Goal: Task Accomplishment & Management: Use online tool/utility

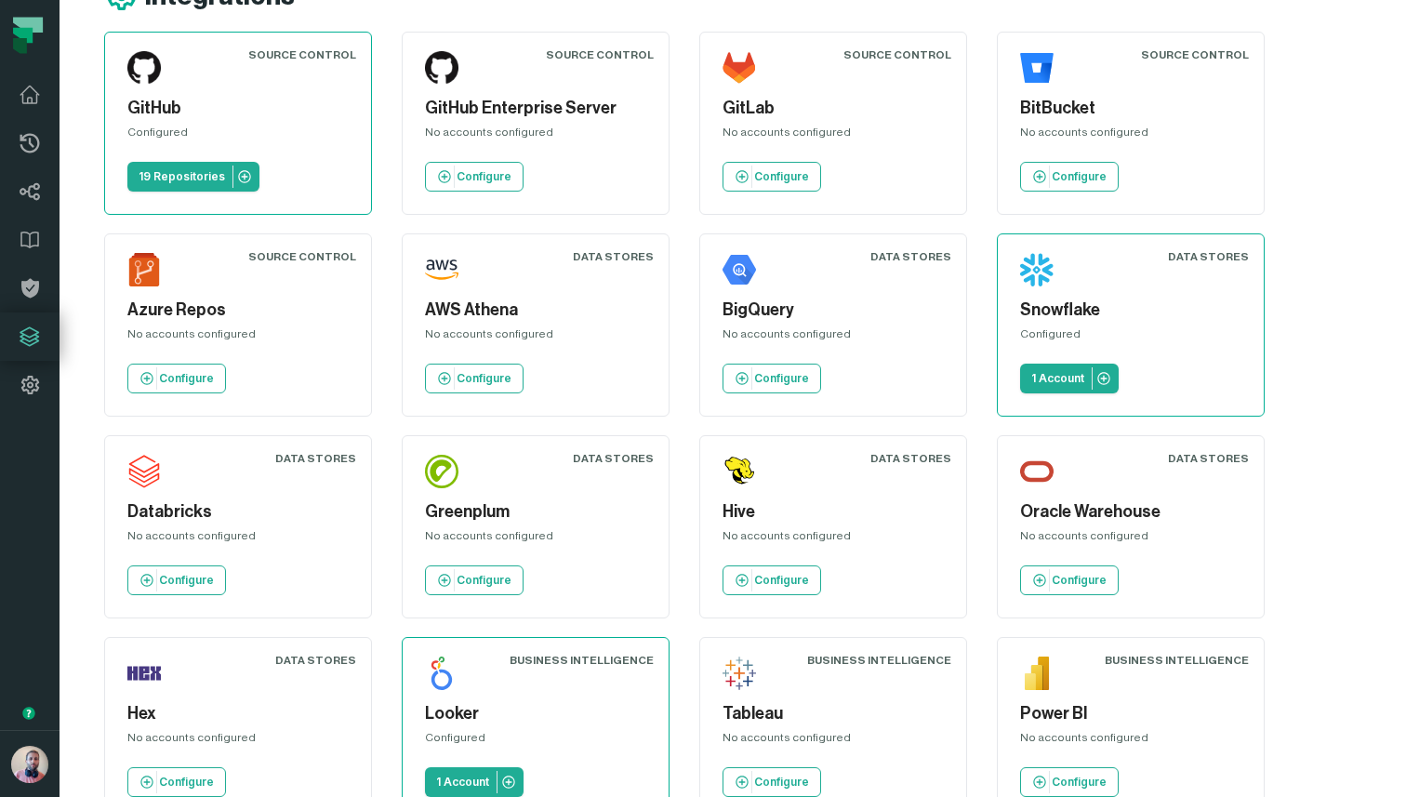
scroll to position [73, 0]
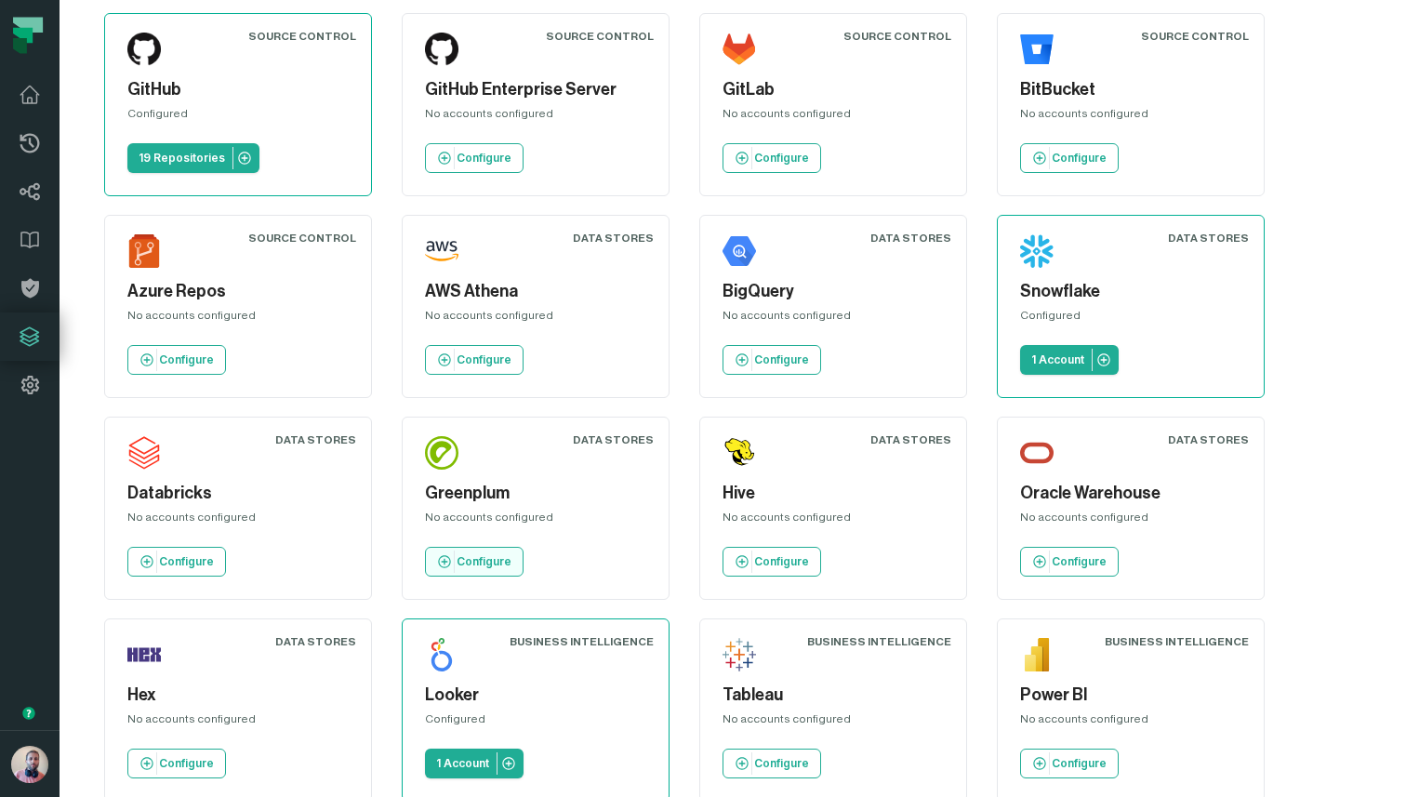
click at [469, 564] on p "Configure" at bounding box center [484, 561] width 55 height 15
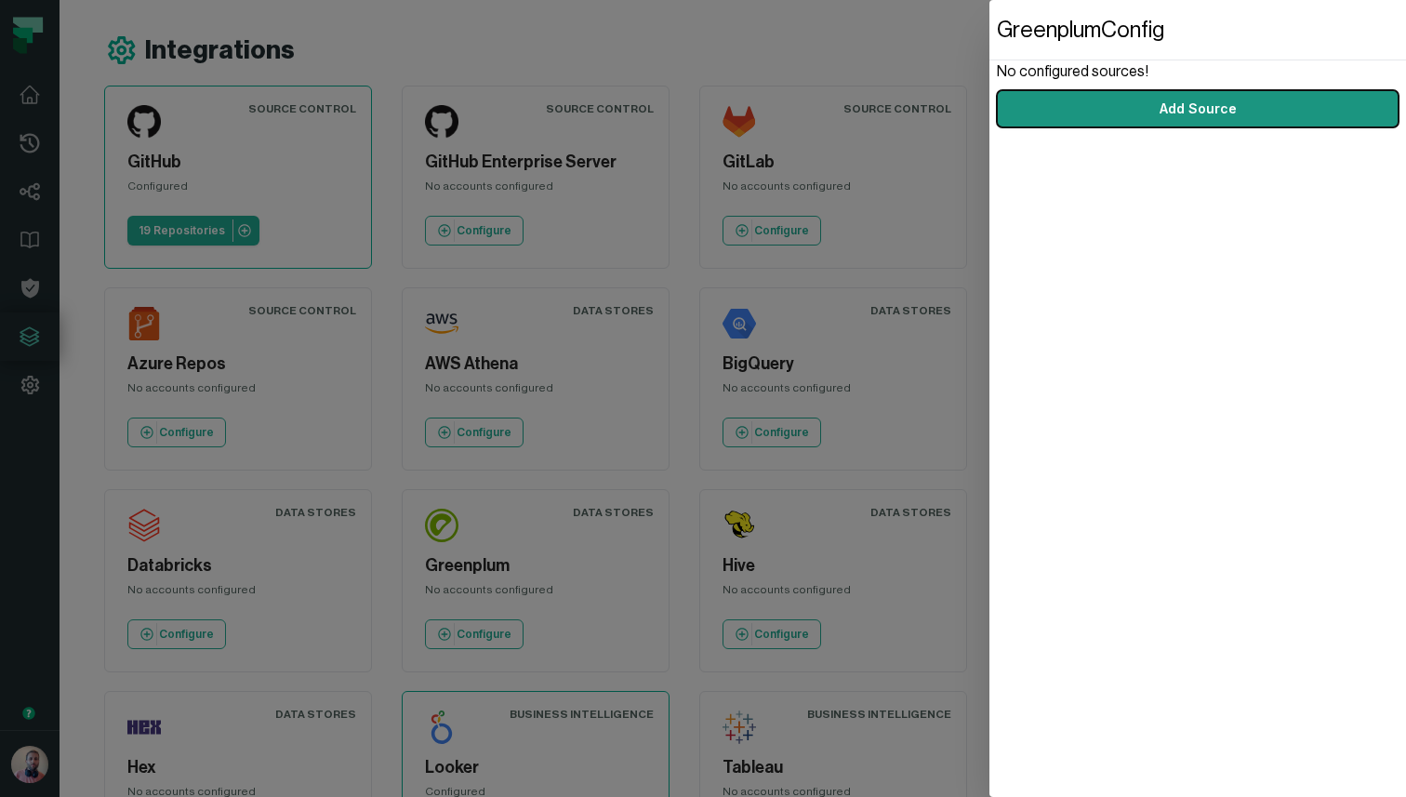
click at [1170, 112] on button "Add Source" at bounding box center [1198, 108] width 402 height 37
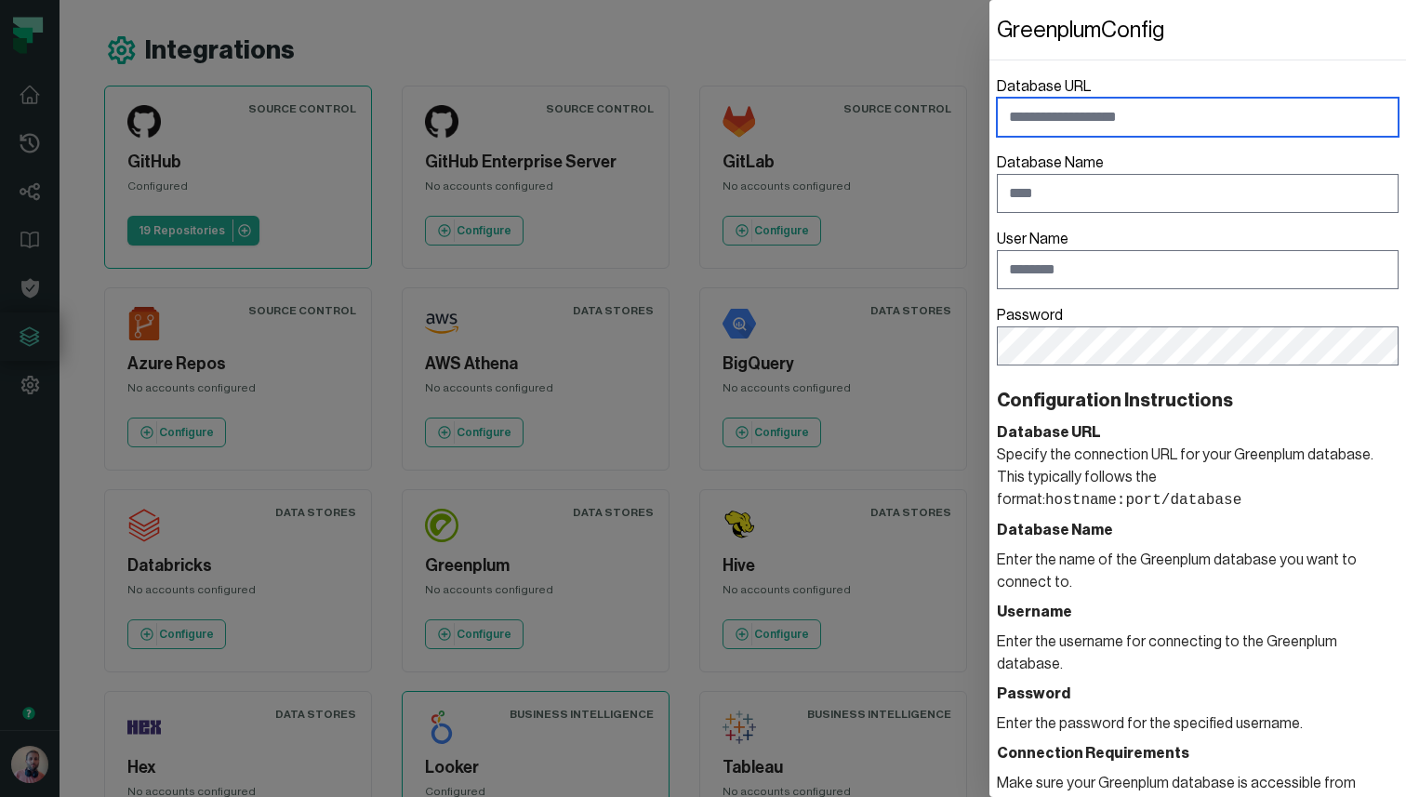
click at [1104, 119] on input "Database URL" at bounding box center [1198, 117] width 402 height 39
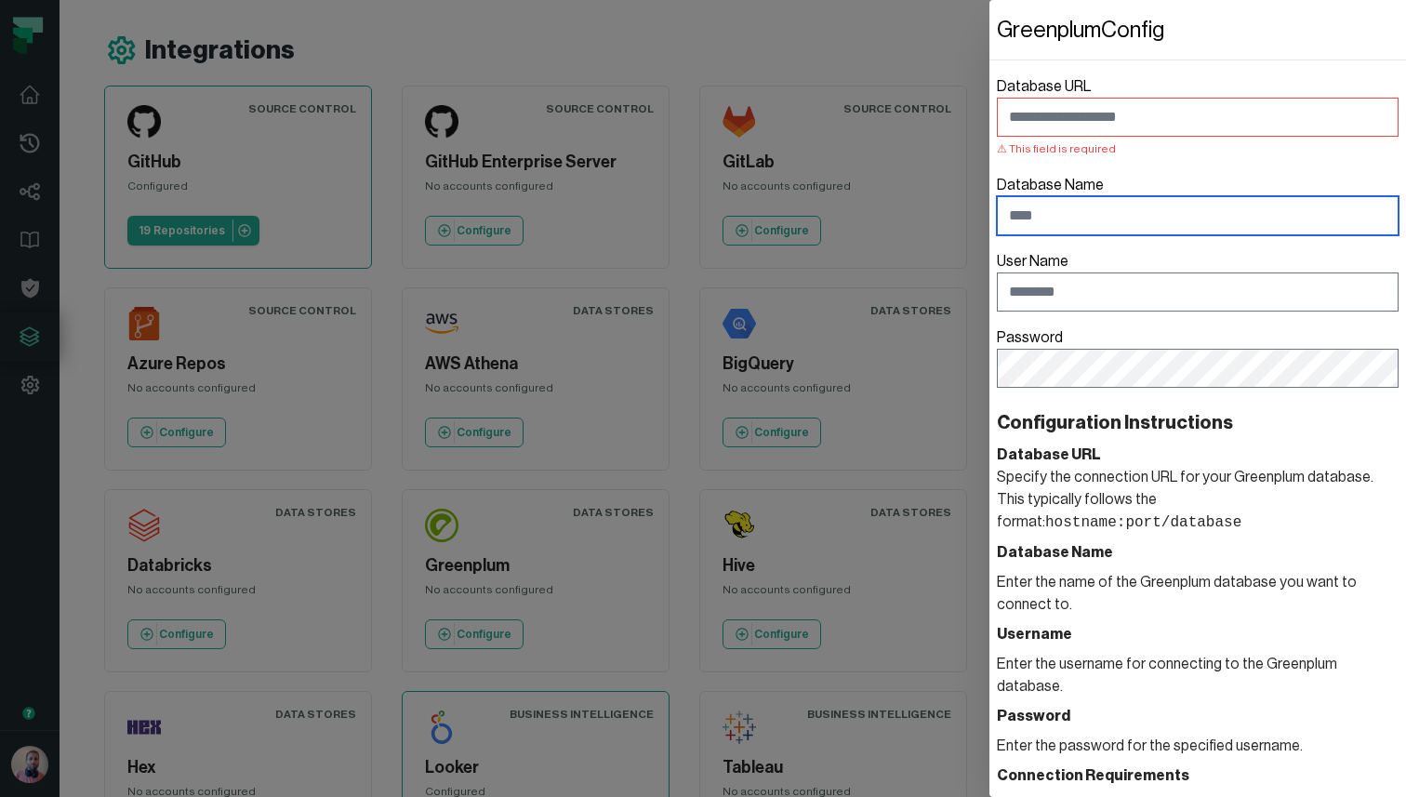
click at [1042, 188] on label "Database Name" at bounding box center [1198, 204] width 402 height 61
click at [1042, 196] on input "Database Name" at bounding box center [1198, 215] width 402 height 39
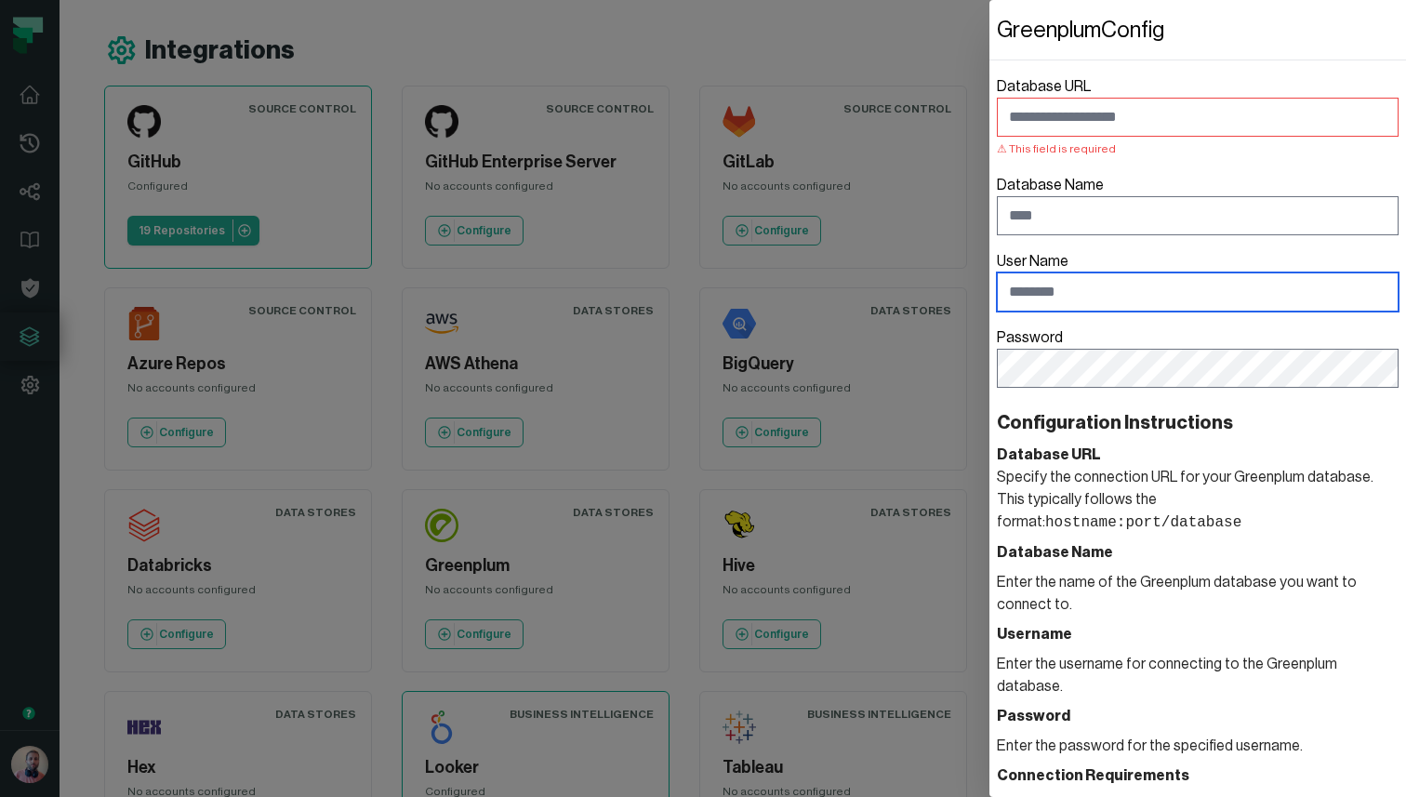
click at [1056, 306] on input "User Name" at bounding box center [1198, 291] width 402 height 39
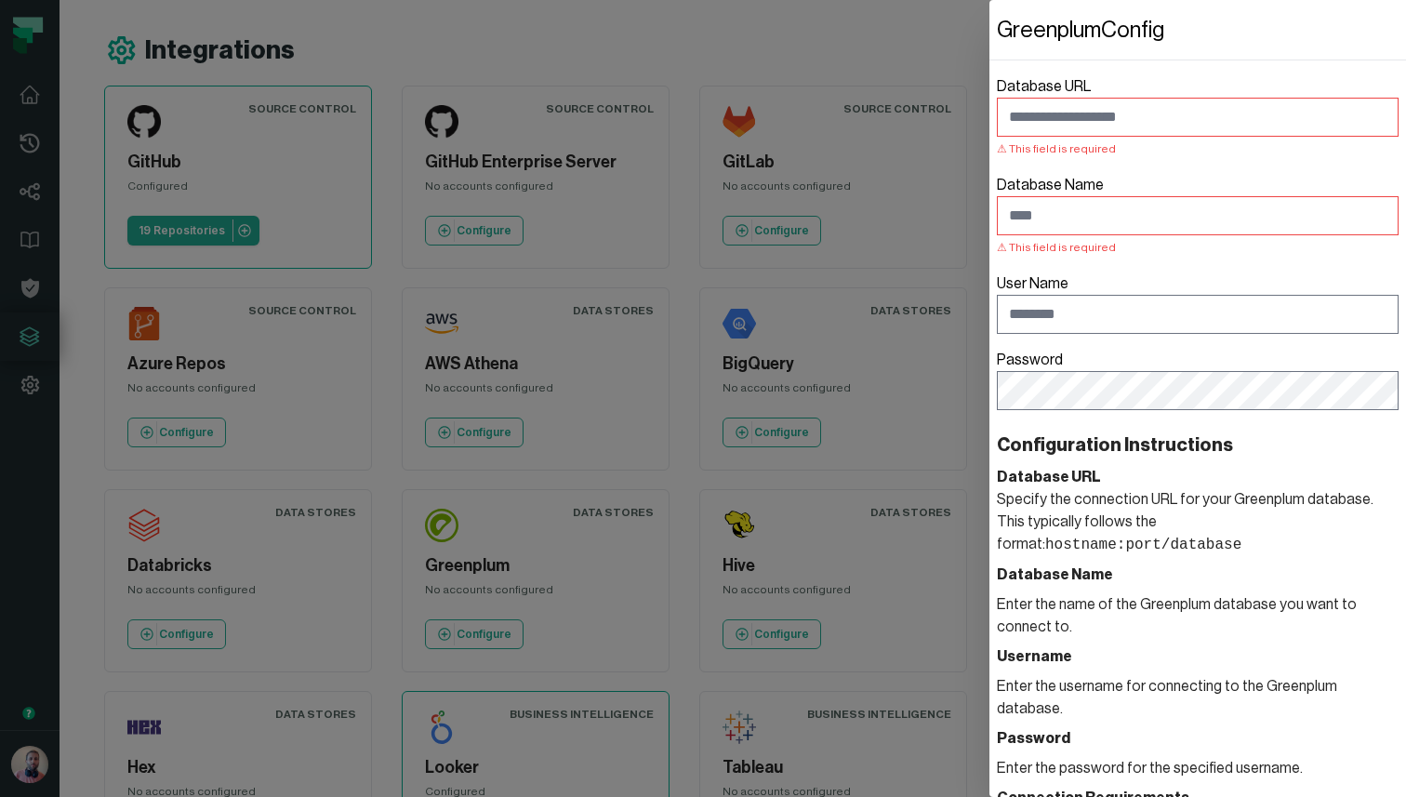
click at [1054, 414] on form "Database URL This field is required Database Name This field is required User N…" at bounding box center [1198, 505] width 402 height 890
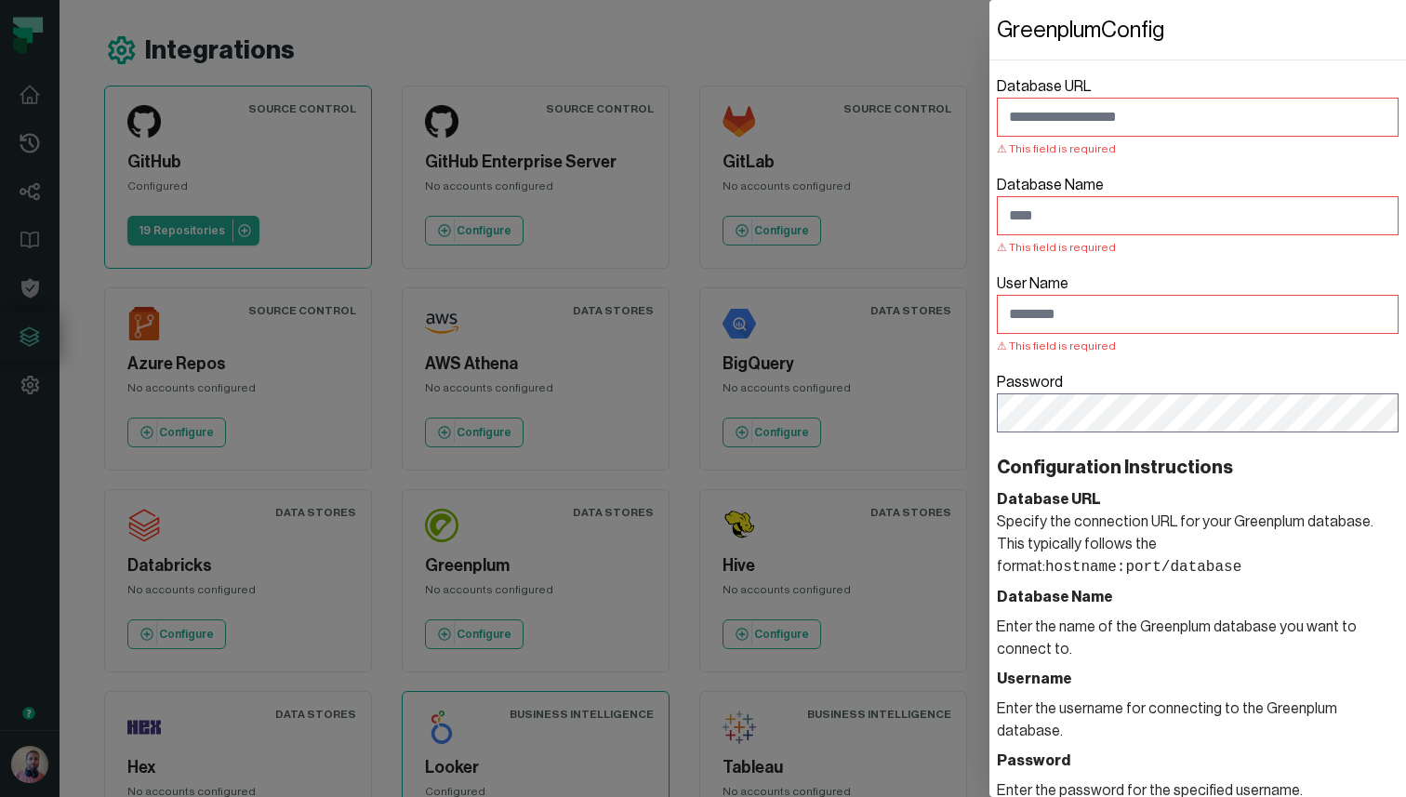
click at [989, 73] on dialog "Greenplum Config Database URL This field is required Database Name This field i…" at bounding box center [1197, 398] width 417 height 797
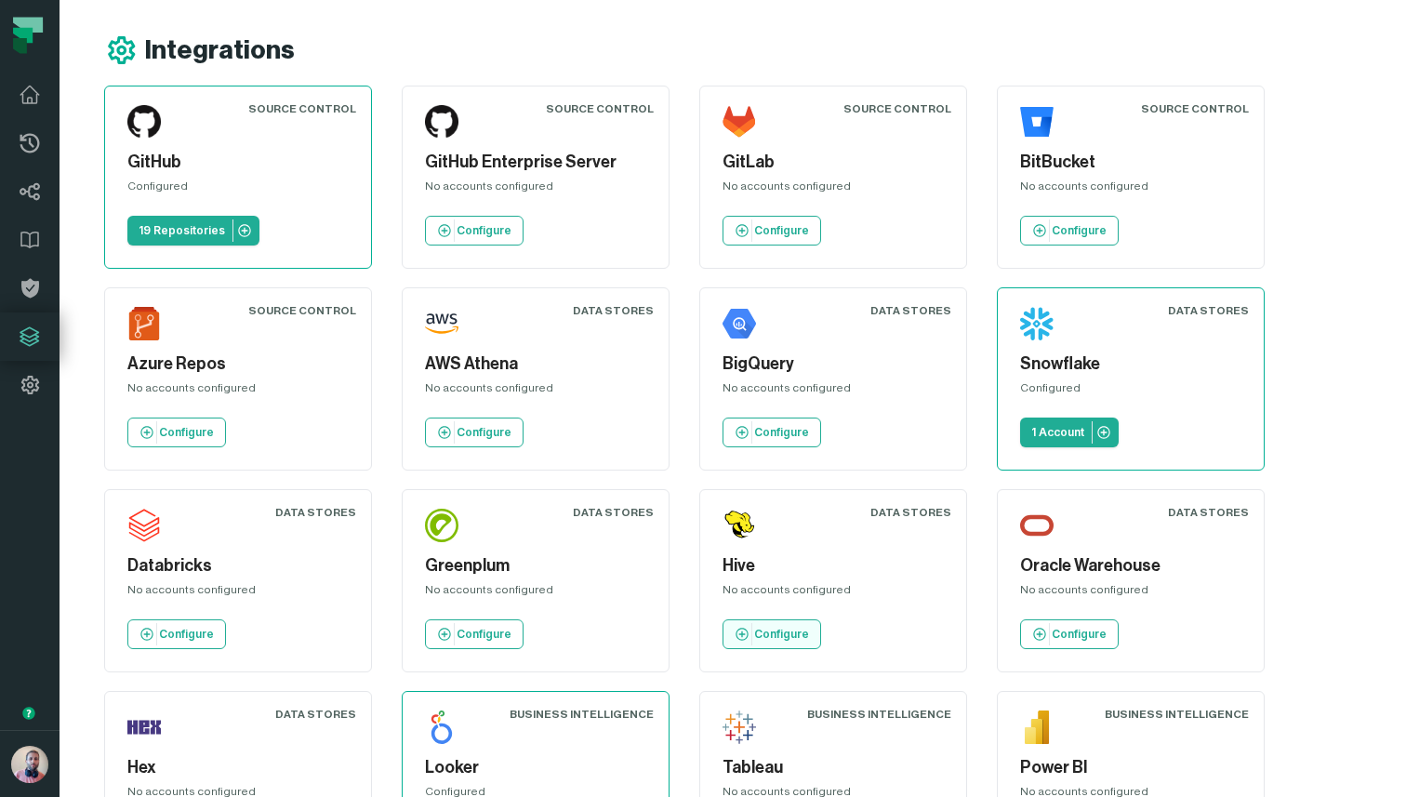
click at [785, 634] on p "Configure" at bounding box center [781, 634] width 55 height 15
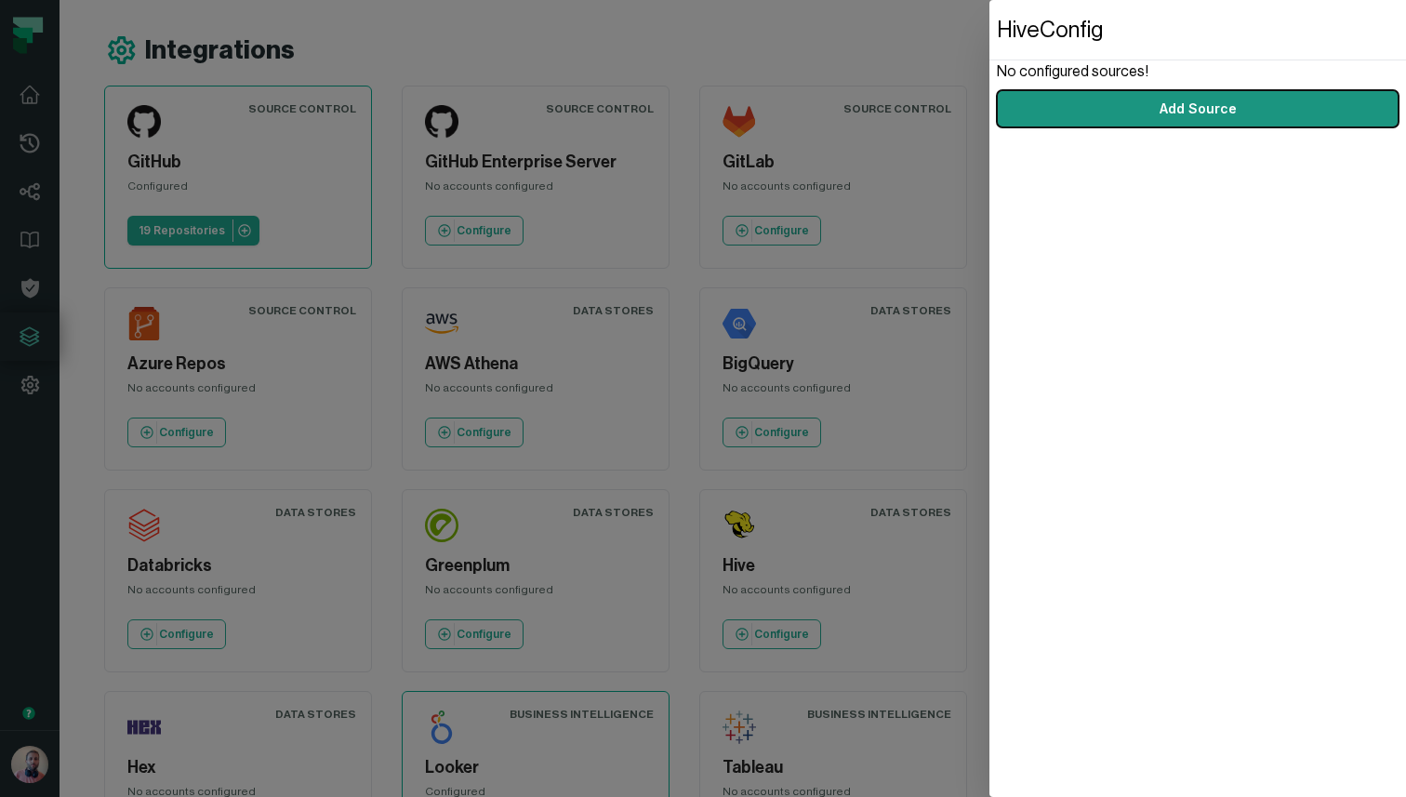
click at [1111, 106] on button "Add Source" at bounding box center [1198, 108] width 402 height 37
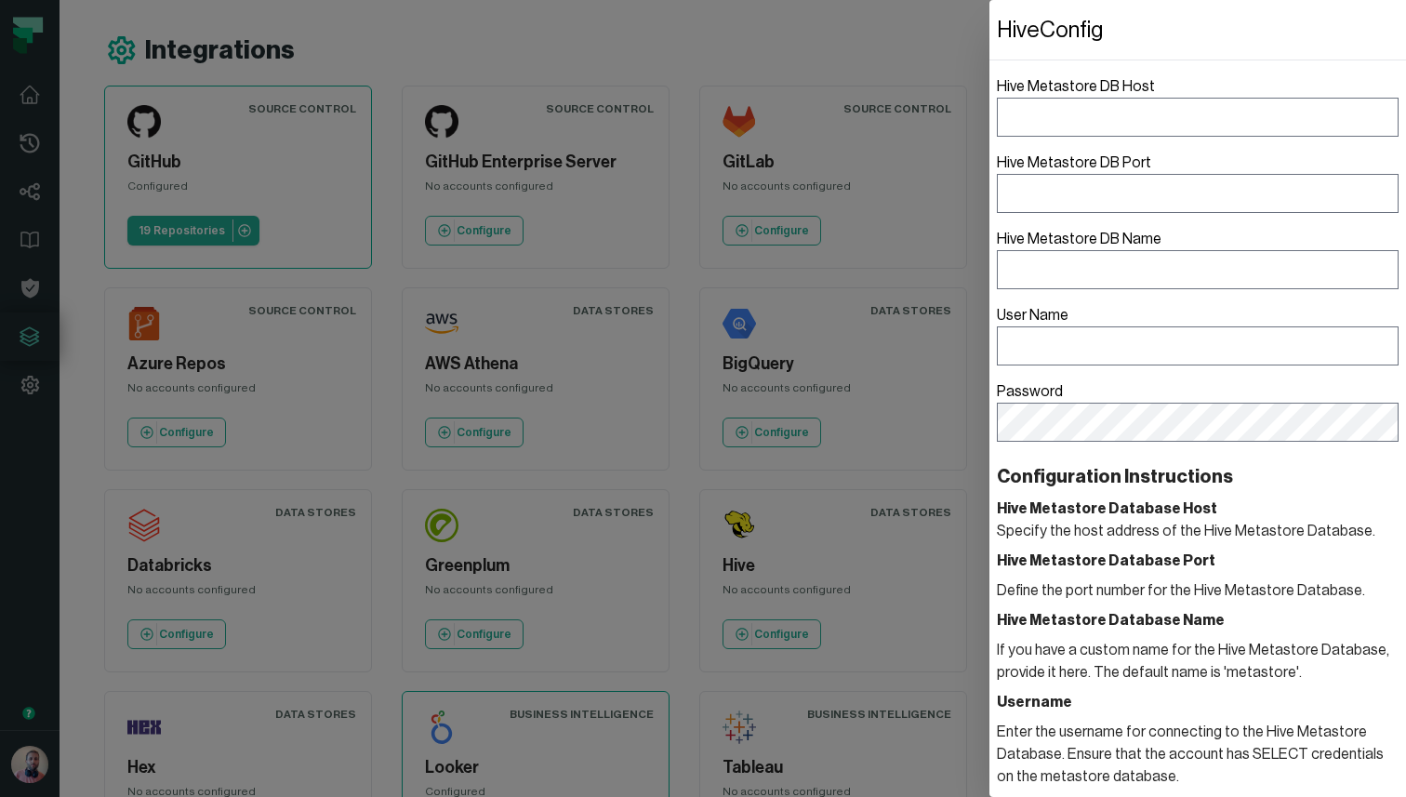
click at [1099, 92] on label "Hive Metastore DB Host" at bounding box center [1198, 105] width 402 height 61
click at [1099, 98] on input "Hive Metastore DB Host" at bounding box center [1198, 117] width 402 height 39
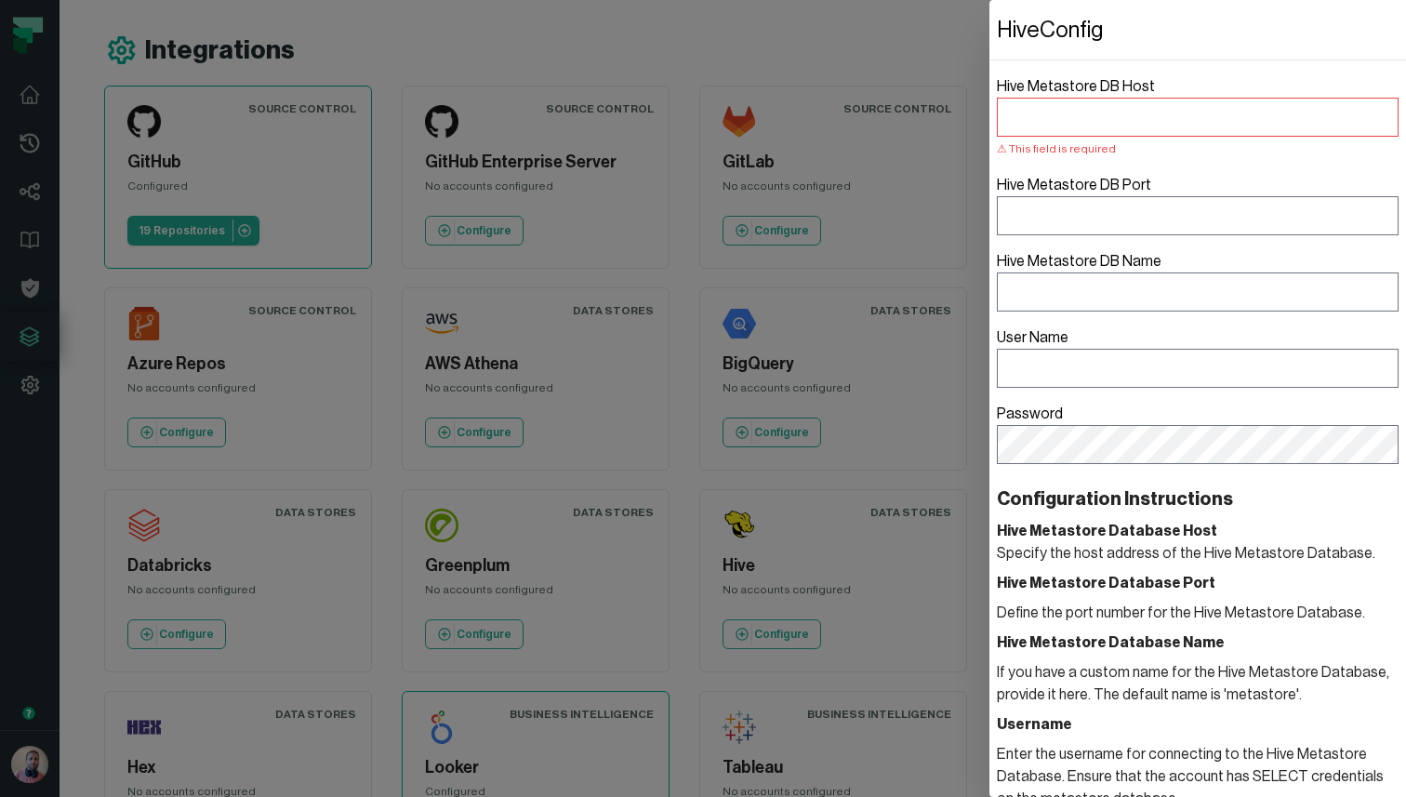
click at [1064, 160] on div "Hive Metastore DB Host This field is required Hive Metastore DB Port Hive Metas…" at bounding box center [1198, 269] width 402 height 389
click at [1092, 186] on label "Hive Metastore DB Port" at bounding box center [1198, 204] width 402 height 61
click at [1092, 196] on input "Hive Metastore DB Port" at bounding box center [1198, 215] width 402 height 39
click at [1042, 223] on input "Hive Metastore DB Port" at bounding box center [1198, 215] width 402 height 39
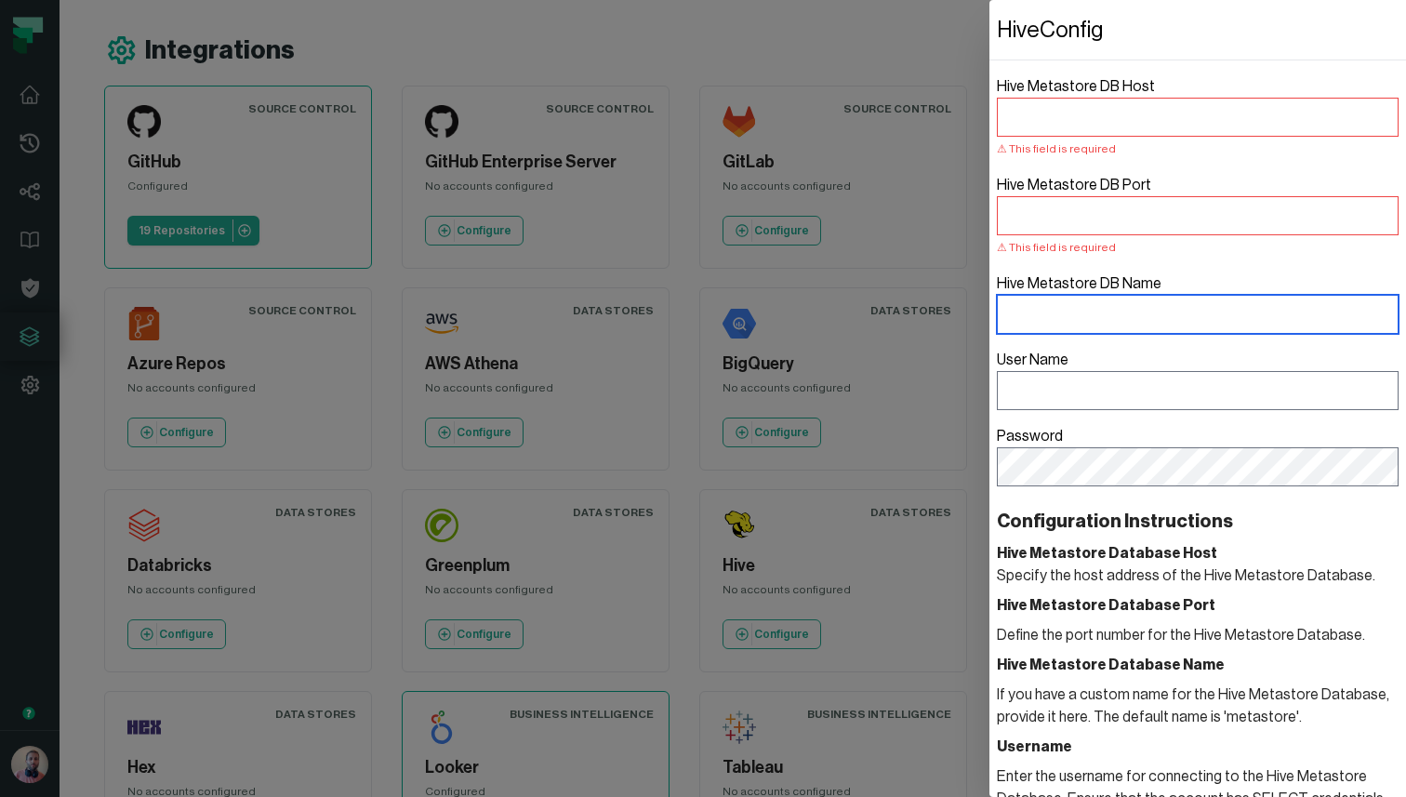
click at [1041, 301] on input "Hive Metastore DB Name" at bounding box center [1198, 314] width 402 height 39
click at [989, 479] on dialog "Hive Config Hive Metastore DB Host This field is required Hive Metastore DB Por…" at bounding box center [1197, 398] width 417 height 797
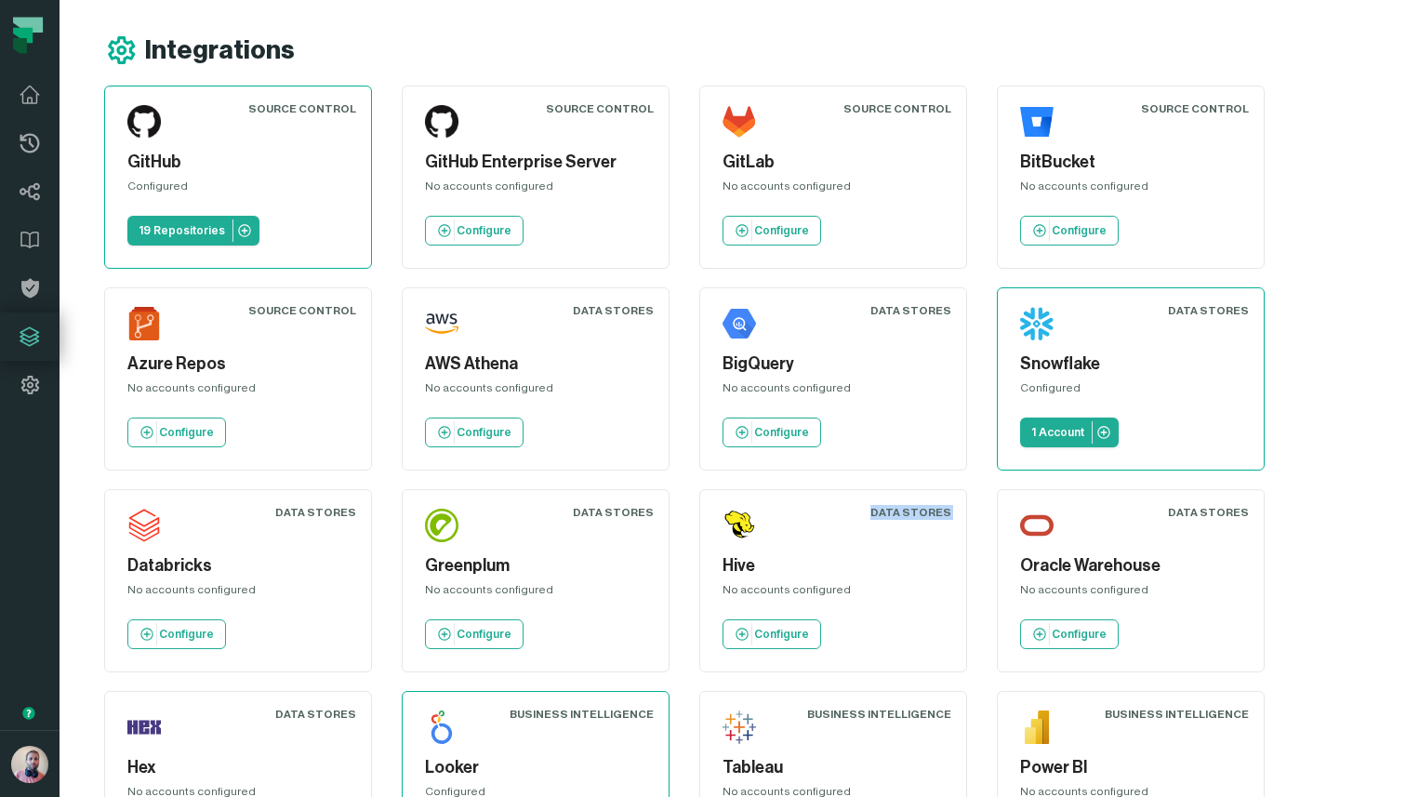
drag, startPoint x: 951, startPoint y: 511, endPoint x: 878, endPoint y: 511, distance: 73.5
click at [879, 511] on article "Data Stores Hive No accounts configured Configure" at bounding box center [833, 580] width 268 height 183
click at [887, 511] on div "Data Stores" at bounding box center [910, 512] width 81 height 15
click at [908, 511] on div "Data Stores" at bounding box center [910, 512] width 81 height 15
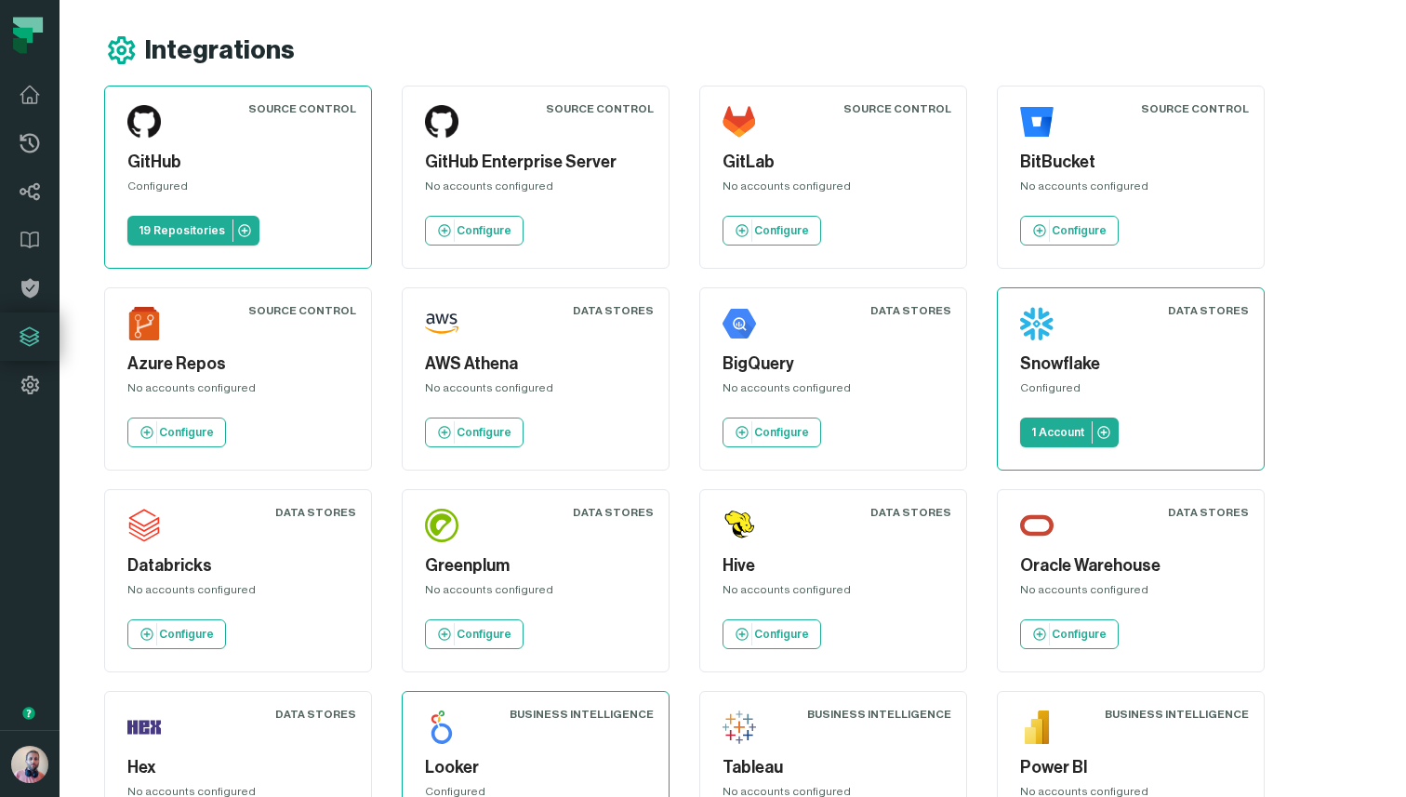
click at [1162, 39] on div "Integrations" at bounding box center [755, 49] width 1302 height 33
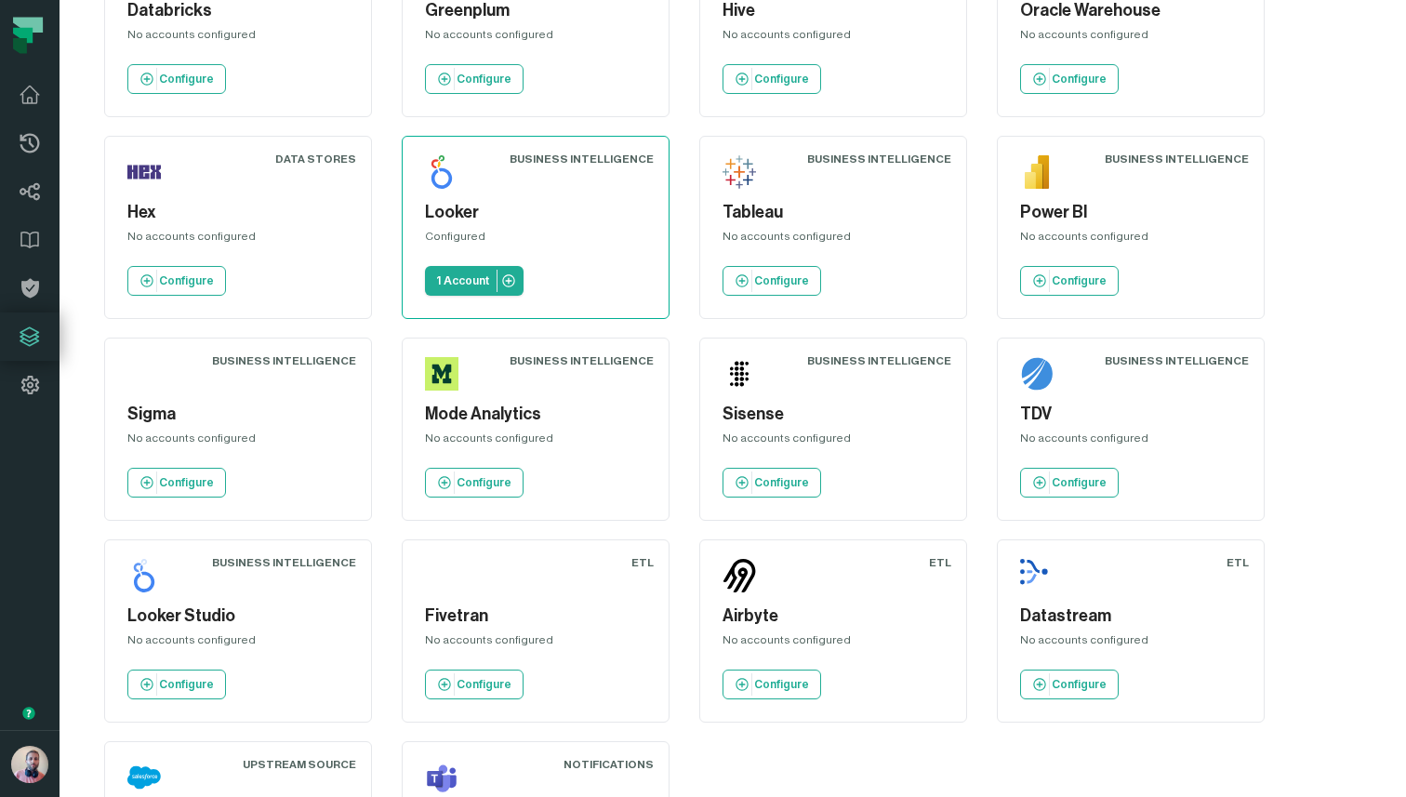
scroll to position [538, 0]
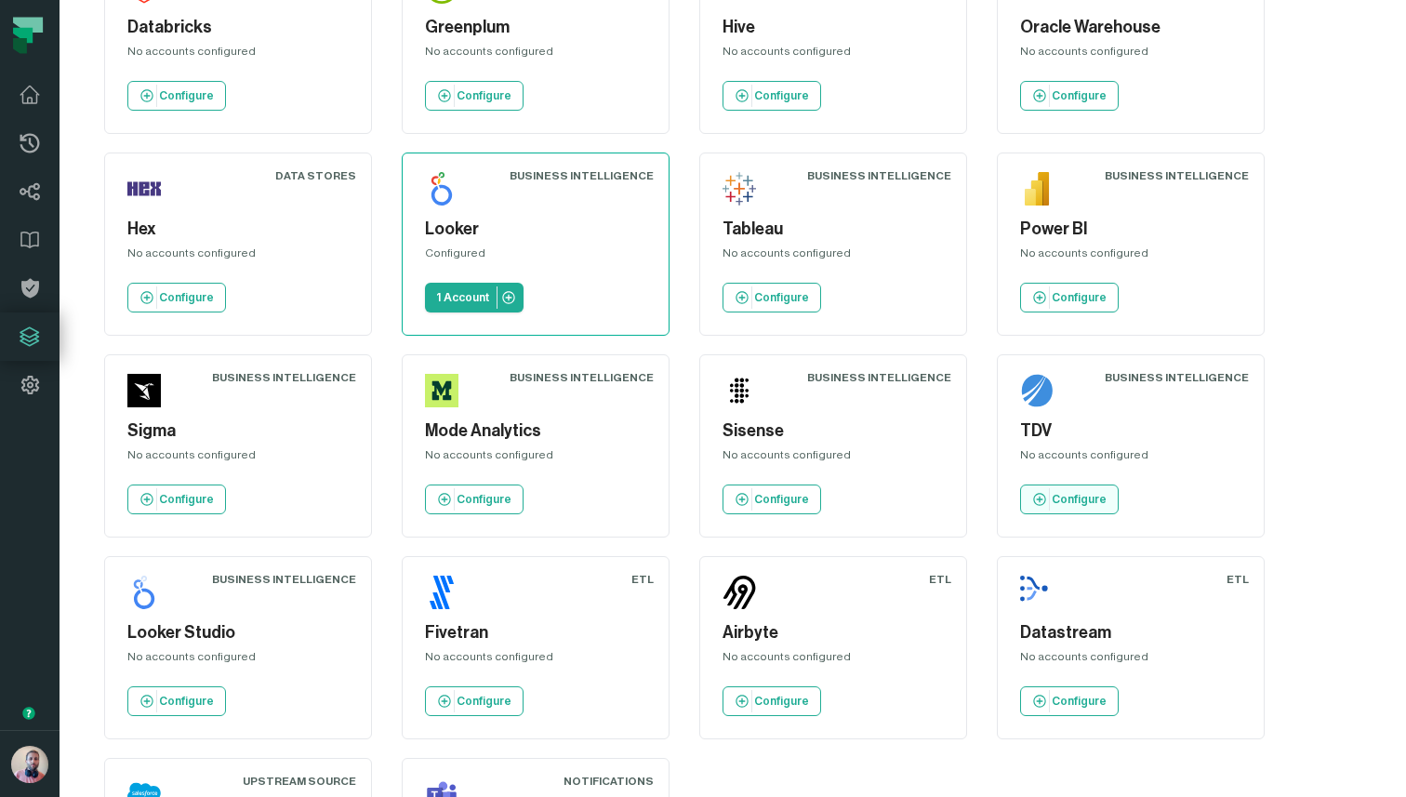
click at [1085, 509] on link "Configure" at bounding box center [1069, 499] width 99 height 30
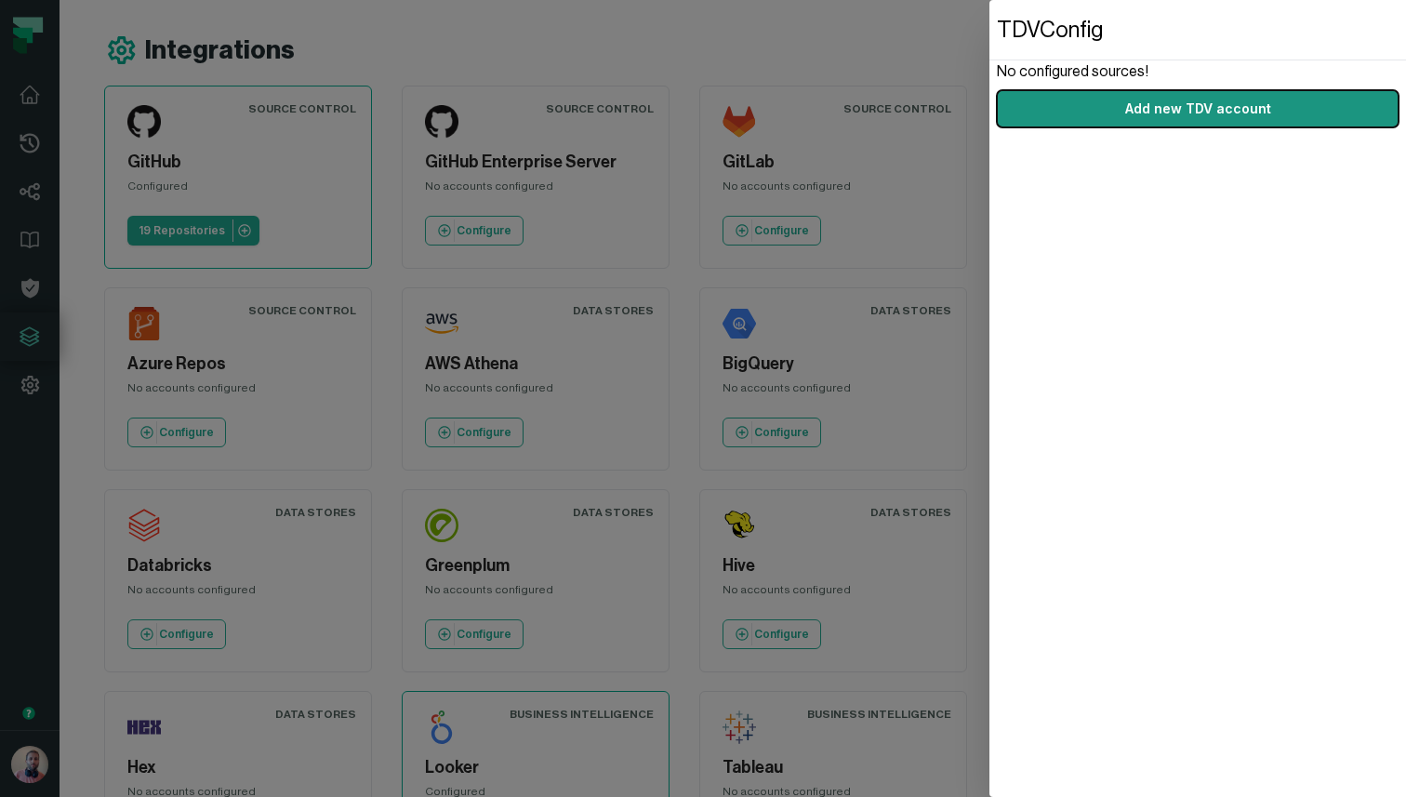
click at [1045, 114] on button "Add new TDV account" at bounding box center [1198, 108] width 402 height 37
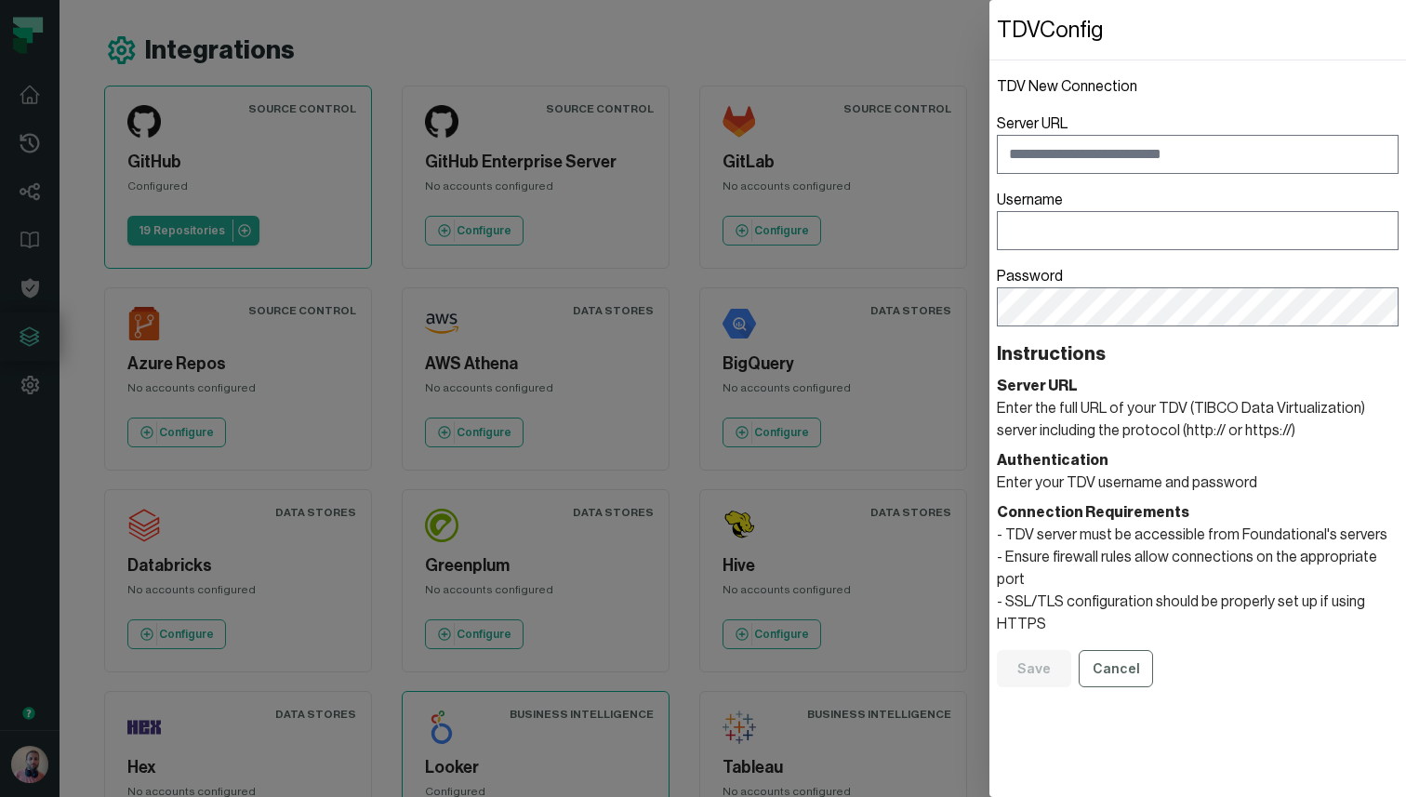
click at [989, 44] on dialog "TDV Config TDV New Connection Server URL Username Password Instructions Server …" at bounding box center [1197, 398] width 417 height 797
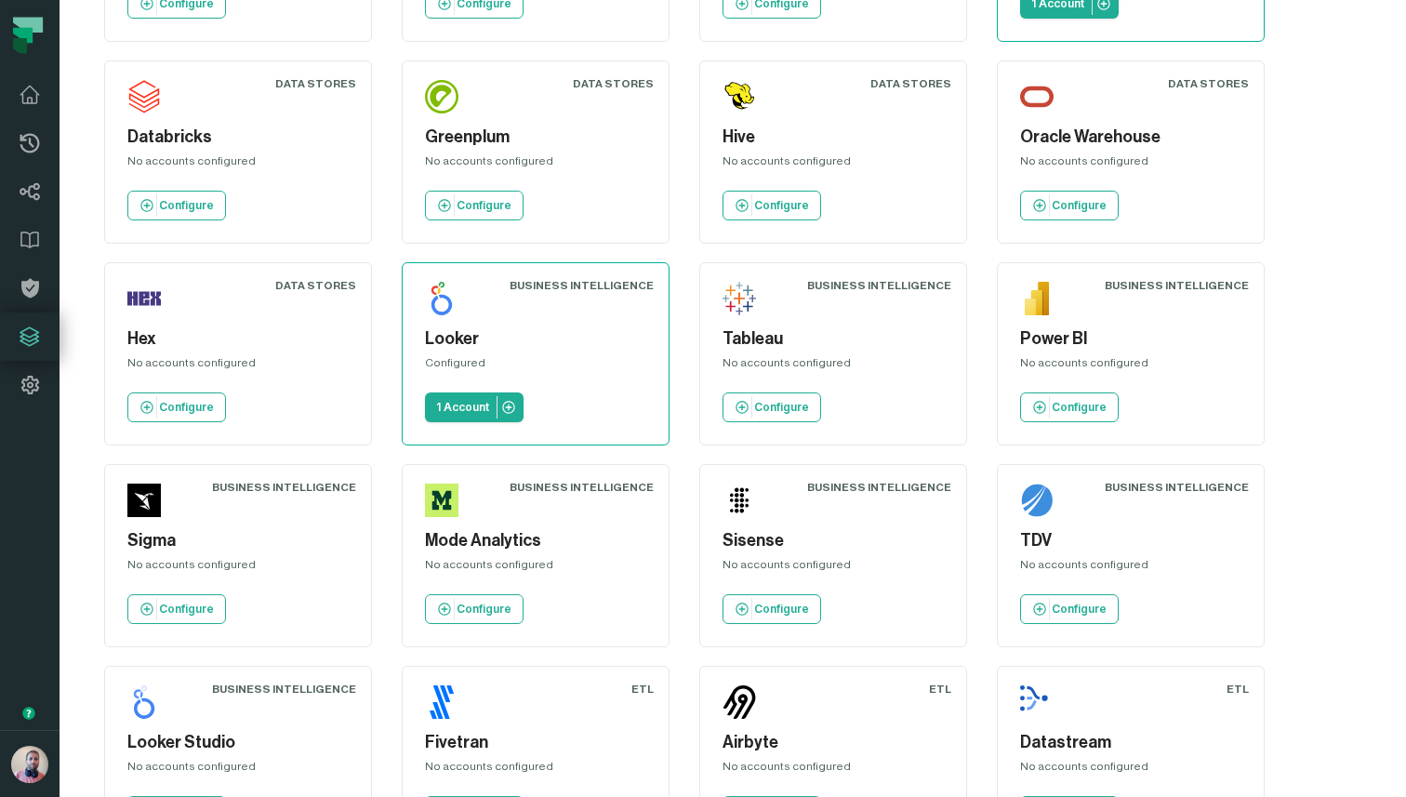
scroll to position [716, 0]
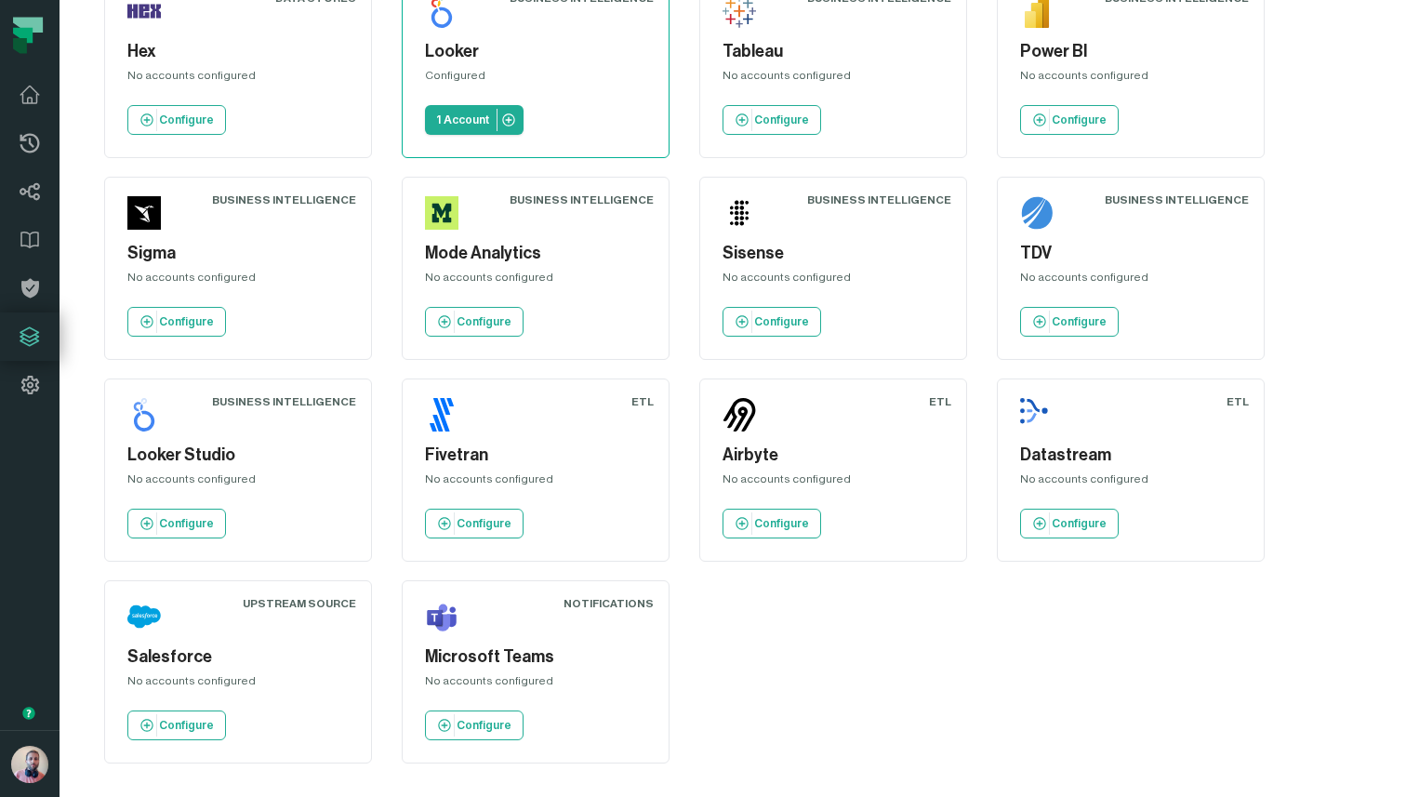
click at [902, 299] on div "Sisense No accounts configured Configure" at bounding box center [833, 268] width 236 height 152
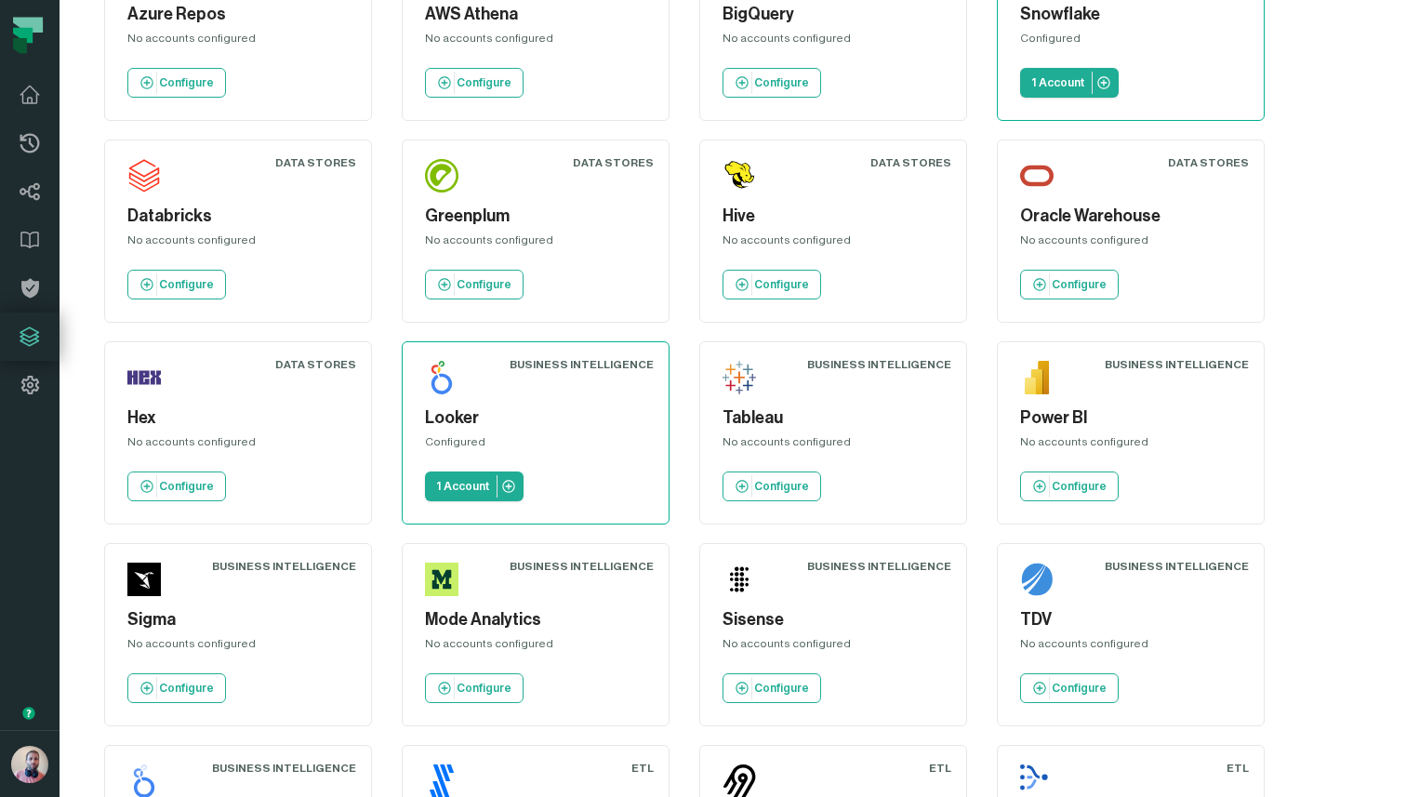
scroll to position [0, 0]
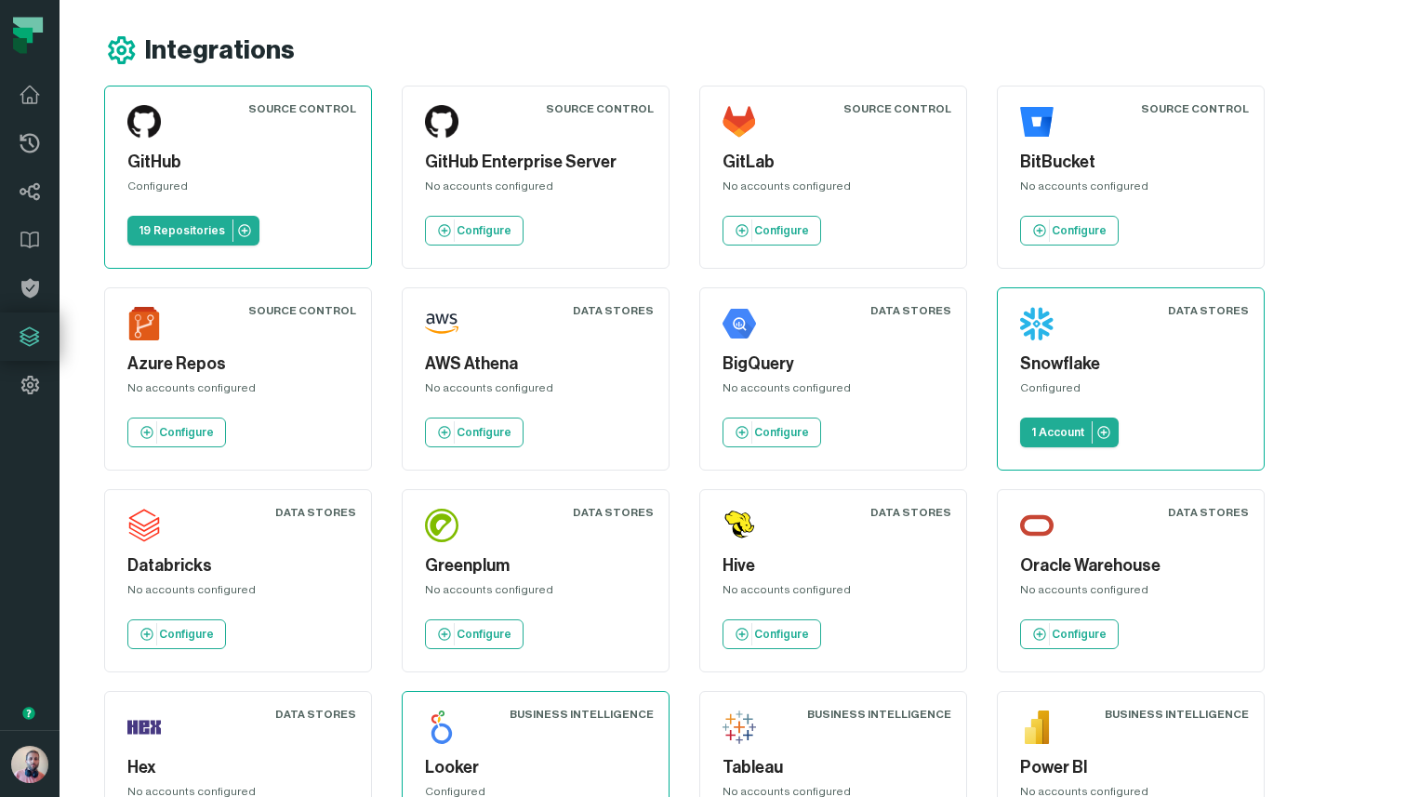
click at [686, 267] on div "Source Control GitHub Configured 19 Repositories Source Control GitHub Enterpri…" at bounding box center [744, 783] width 1280 height 1394
drag, startPoint x: 1131, startPoint y: 568, endPoint x: 1089, endPoint y: 568, distance: 41.8
click at [1089, 568] on h5 "Oracle Warehouse" at bounding box center [1130, 565] width 221 height 25
